Goal: Register for event/course

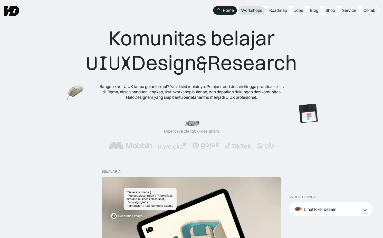
click at [257, 14] on link "Workshops" at bounding box center [251, 10] width 27 height 8
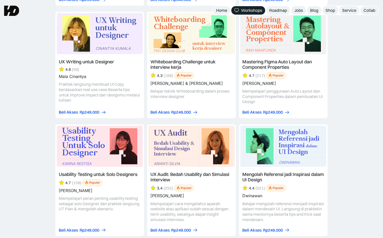
scroll to position [1734, 0]
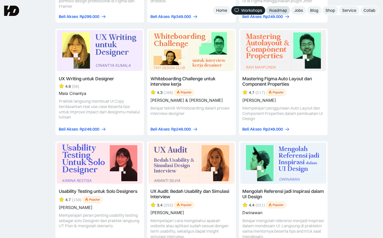
click at [272, 11] on div "Roadmap" at bounding box center [278, 10] width 18 height 5
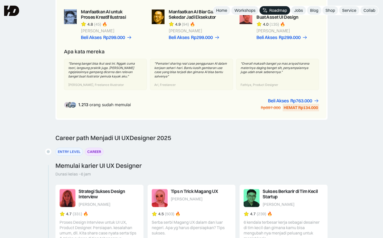
scroll to position [386, 0]
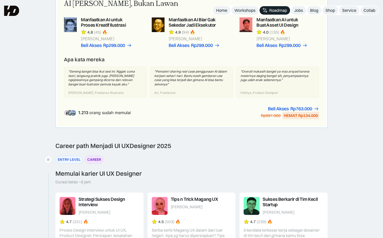
click at [238, 117] on div "1.213 orang sudah memulai Beli Akses Rp299.000 Rp447.000 HEMAT Rp148.000 Beli A…" at bounding box center [191, 112] width 255 height 13
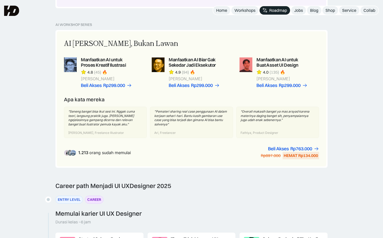
scroll to position [345, 0]
